Goal: Information Seeking & Learning: Learn about a topic

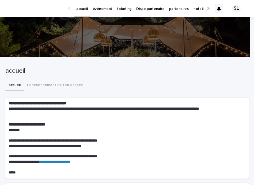
click at [104, 8] on p "événement" at bounding box center [103, 5] width 20 height 11
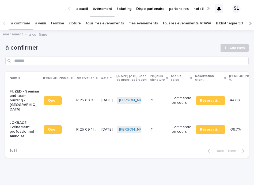
click at [40, 24] on link "à venir" at bounding box center [40, 23] width 11 height 13
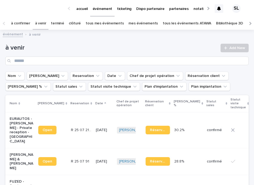
scroll to position [279, 0]
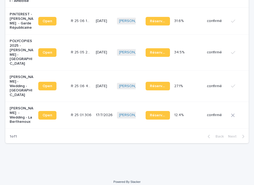
click at [16, 106] on p "[PERSON_NAME] - Wedding - La Berthenoux" at bounding box center [22, 115] width 24 height 18
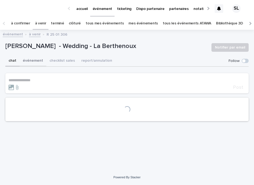
click at [35, 62] on button "événement" at bounding box center [33, 60] width 27 height 11
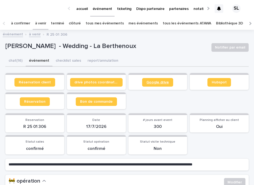
click at [158, 84] on span "Google drive" at bounding box center [157, 82] width 22 height 4
click at [35, 23] on link "à venir" at bounding box center [40, 23] width 11 height 13
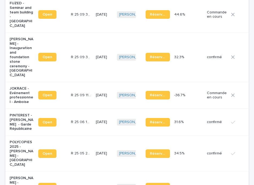
scroll to position [179, 0]
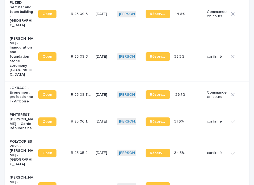
click at [22, 95] on p "JOKRACE - Evénement professionnel - Amboise" at bounding box center [22, 95] width 24 height 18
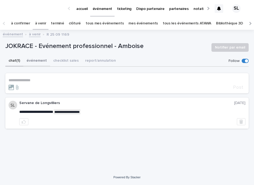
click at [37, 65] on button "événement" at bounding box center [36, 60] width 27 height 11
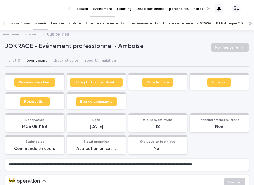
click at [162, 82] on span "Google drive" at bounding box center [157, 82] width 22 height 4
